Goal: Information Seeking & Learning: Find specific fact

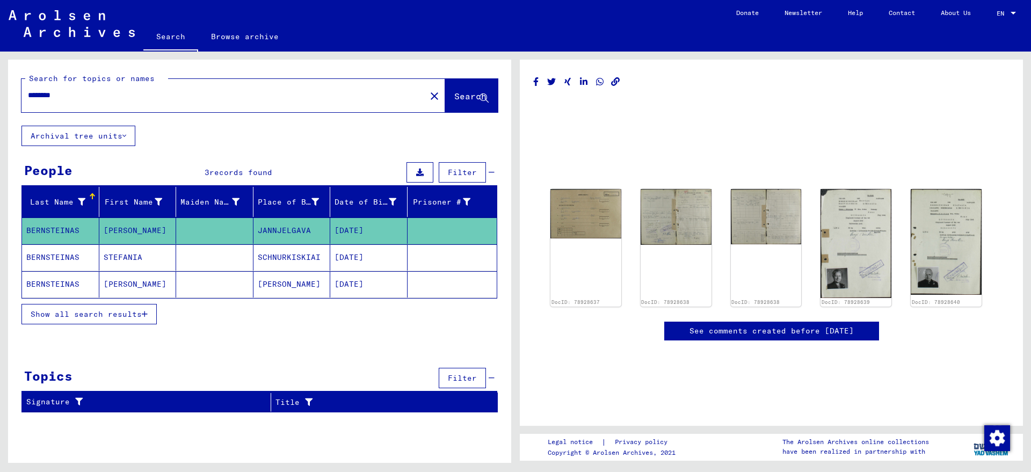
click at [140, 257] on mat-cell "STEFANIA" at bounding box center [137, 257] width 77 height 26
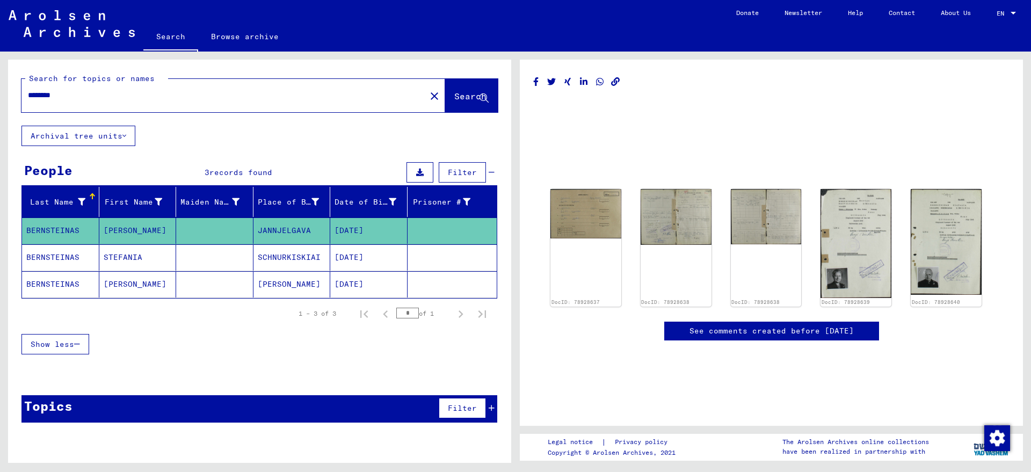
click at [140, 257] on mat-cell "STEFANIA" at bounding box center [137, 257] width 77 height 26
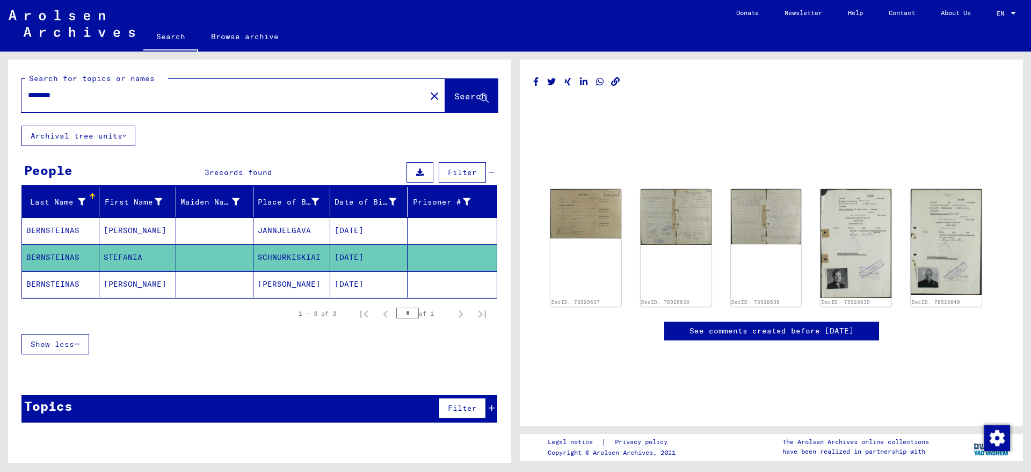
click at [110, 262] on mat-cell "STEFANIA" at bounding box center [137, 257] width 77 height 26
click at [824, 256] on img at bounding box center [856, 243] width 74 height 114
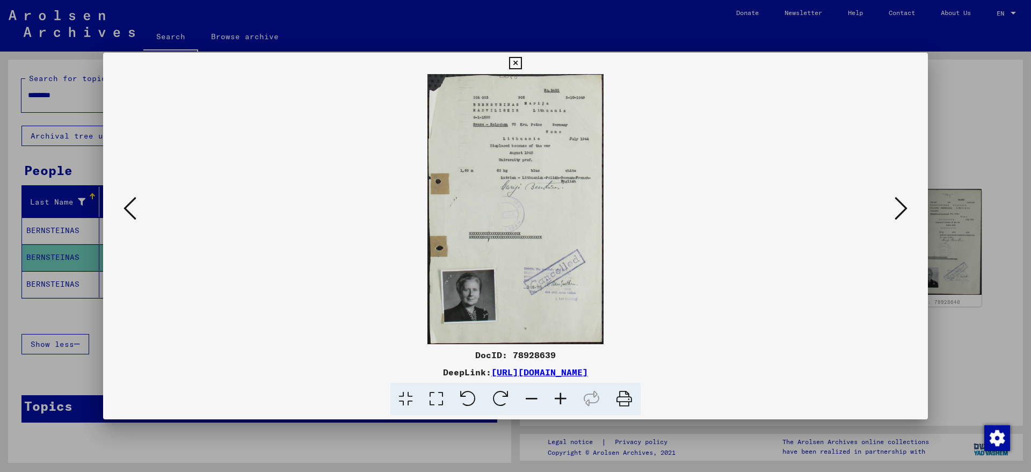
click at [557, 377] on icon at bounding box center [560, 399] width 29 height 33
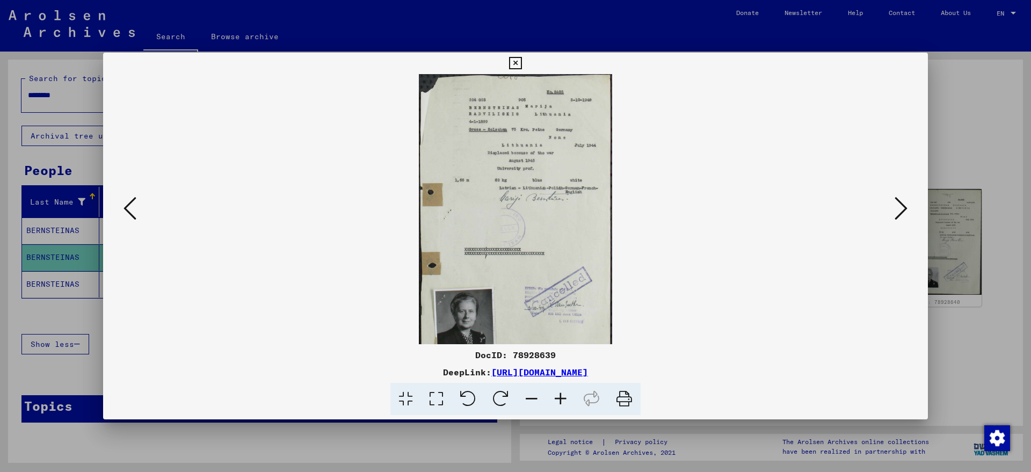
click at [557, 377] on icon at bounding box center [560, 399] width 29 height 33
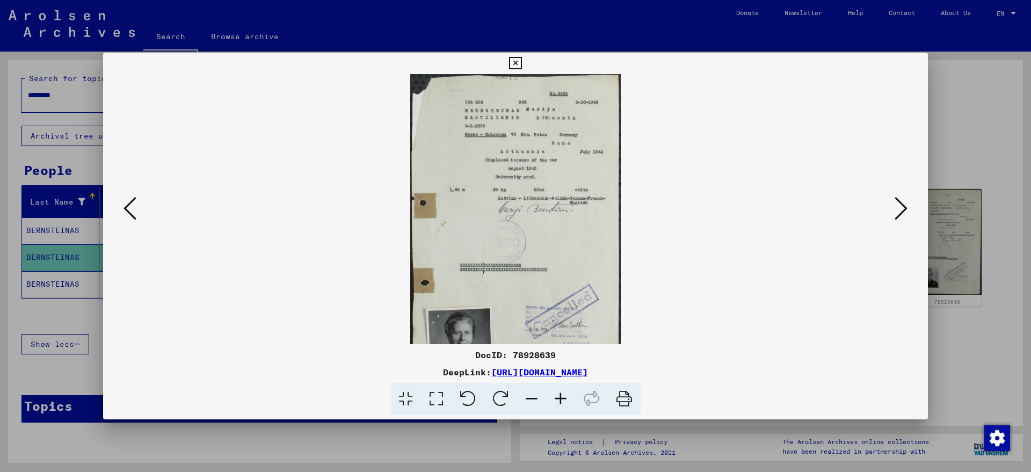
click at [557, 377] on icon at bounding box center [560, 399] width 29 height 33
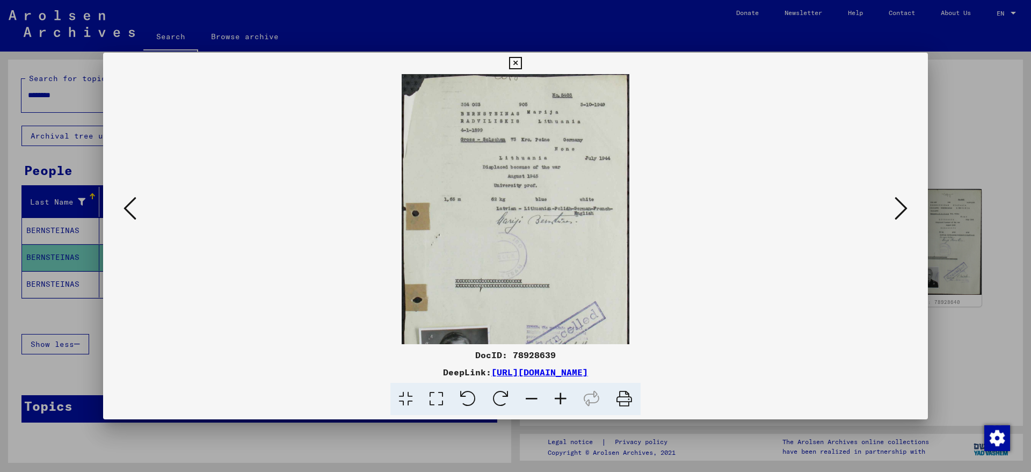
click at [557, 377] on icon at bounding box center [560, 399] width 29 height 33
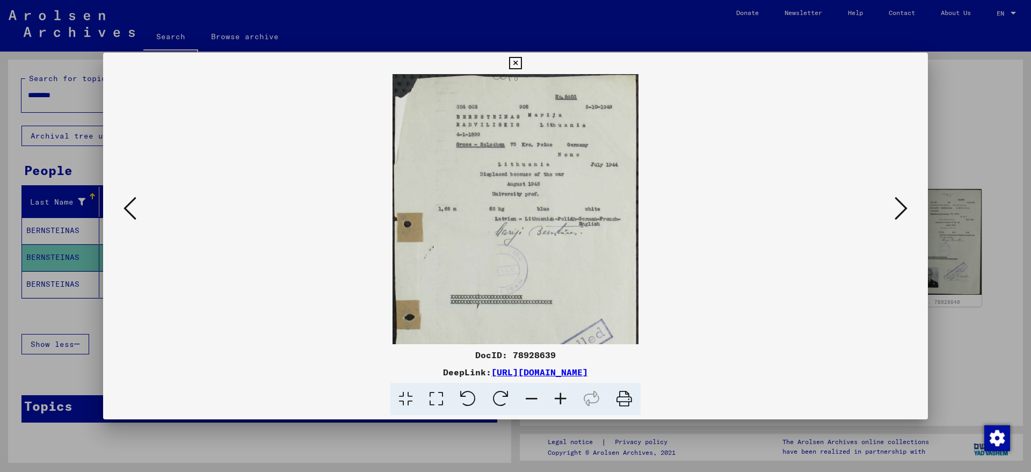
click at [557, 377] on icon at bounding box center [560, 399] width 29 height 33
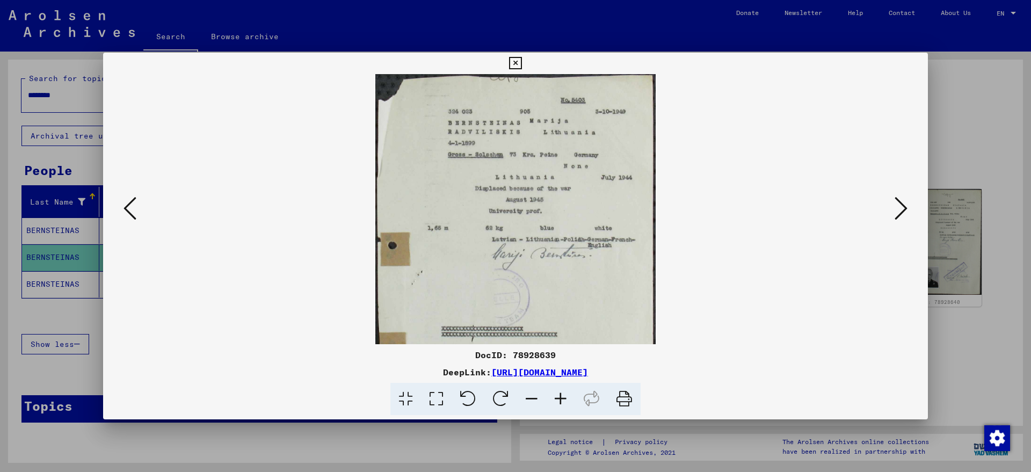
click at [557, 377] on icon at bounding box center [560, 399] width 29 height 33
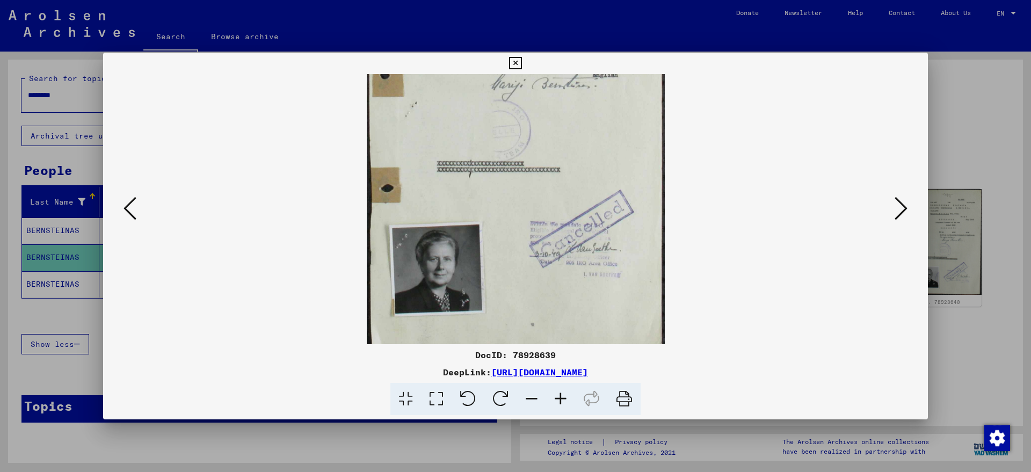
scroll to position [183, 0]
drag, startPoint x: 503, startPoint y: 262, endPoint x: 509, endPoint y: 79, distance: 183.2
click at [509, 79] on img at bounding box center [516, 120] width 298 height 458
click at [518, 66] on icon at bounding box center [515, 63] width 12 height 13
